Goal: Navigation & Orientation: Find specific page/section

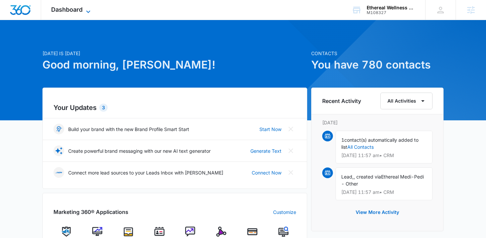
click at [81, 11] on span "Dashboard" at bounding box center [66, 9] width 31 height 7
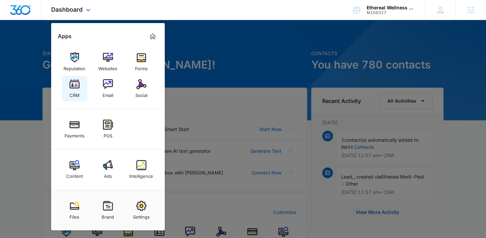
click at [80, 87] on link "CRM" at bounding box center [74, 88] width 25 height 25
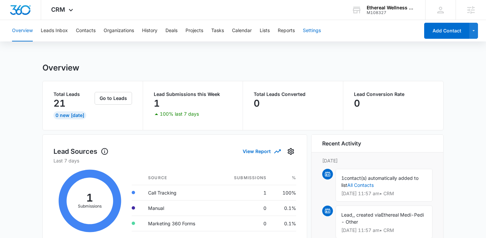
click at [307, 30] on button "Settings" at bounding box center [312, 30] width 18 height 21
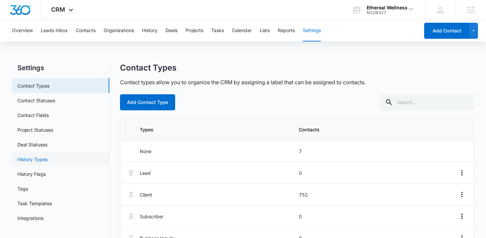
scroll to position [19, 0]
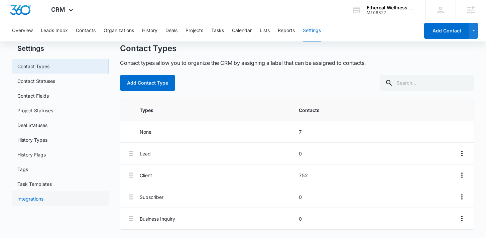
click at [43, 195] on link "Integrations" at bounding box center [30, 198] width 26 height 7
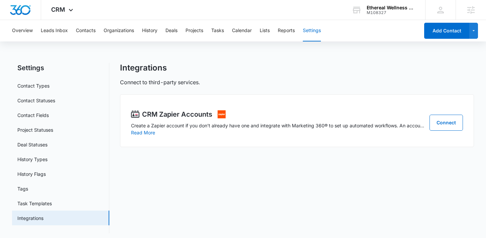
scroll to position [3, 0]
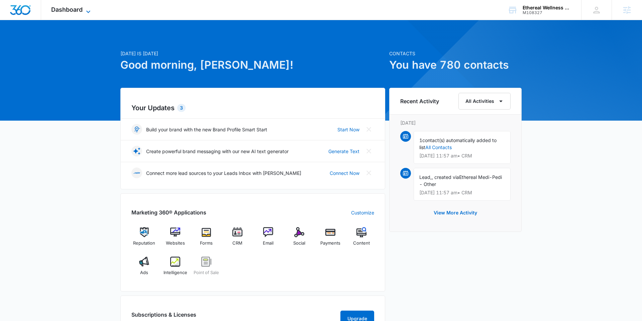
click at [72, 10] on span "Dashboard" at bounding box center [66, 9] width 31 height 7
